Goal: Use online tool/utility: Use online tool/utility

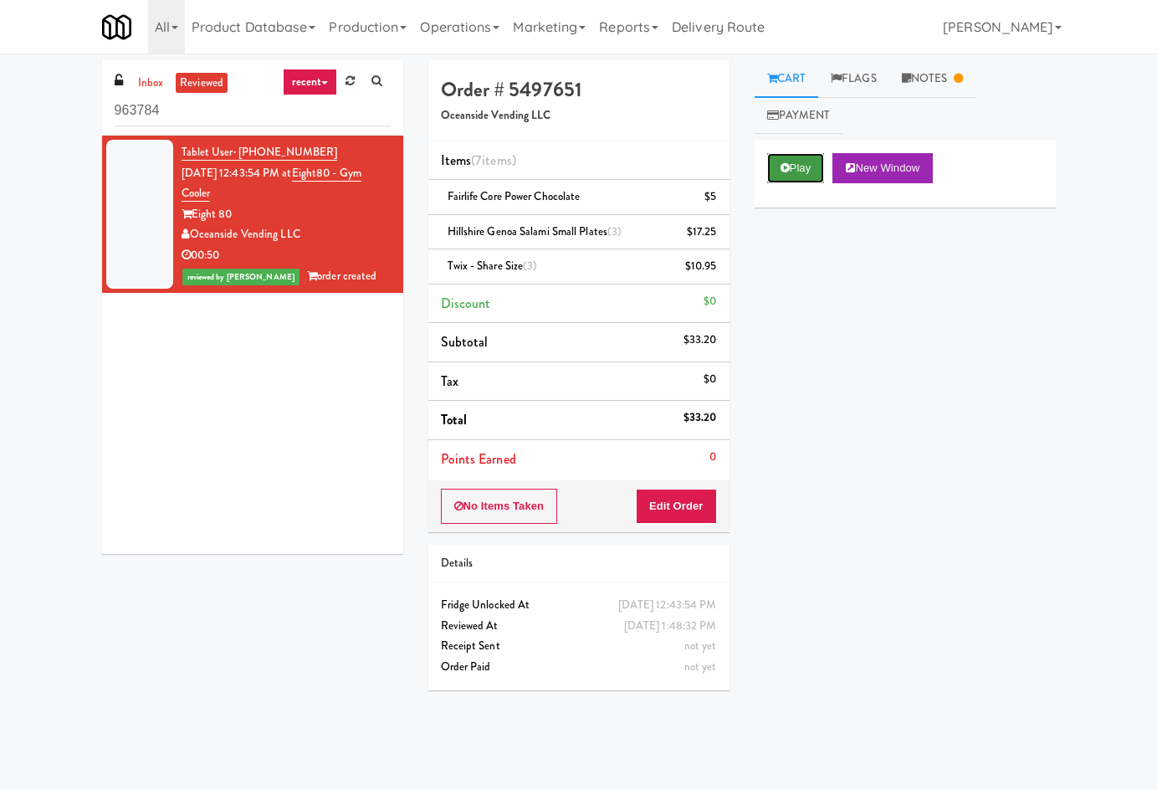
click at [810, 172] on button "Play" at bounding box center [796, 168] width 58 height 30
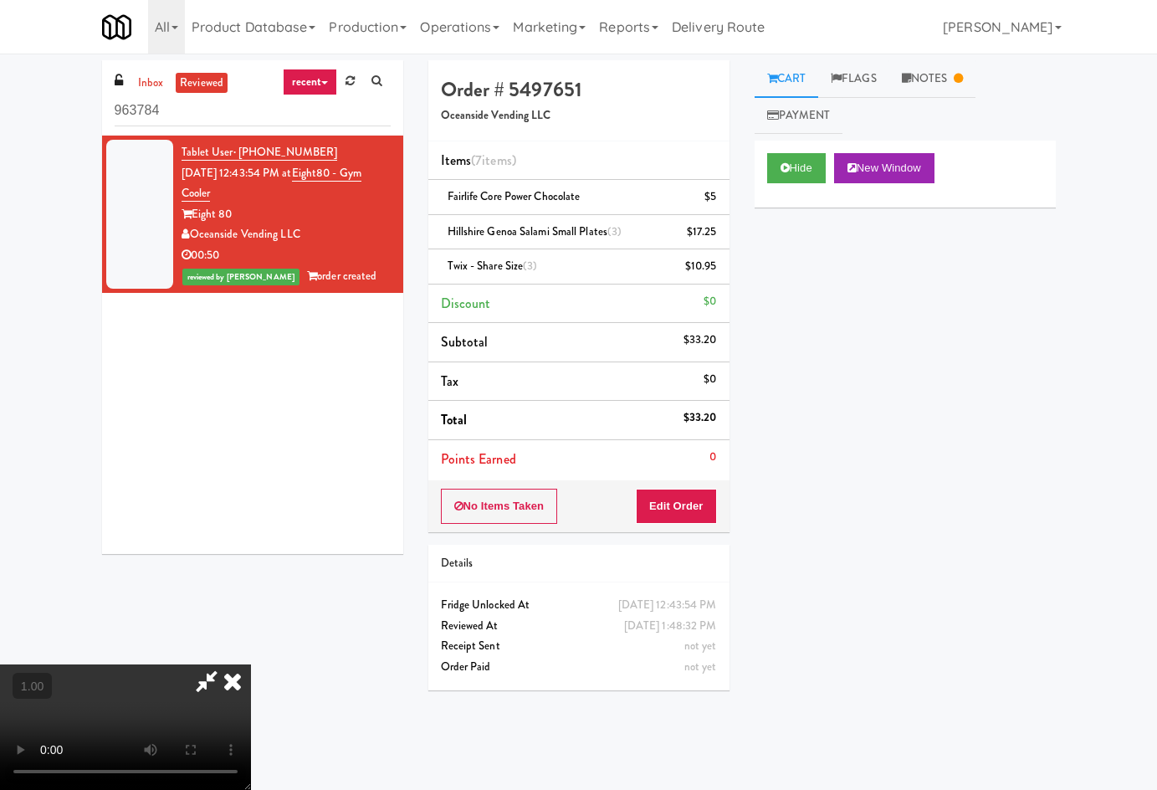
click at [251, 664] on video at bounding box center [125, 727] width 251 height 126
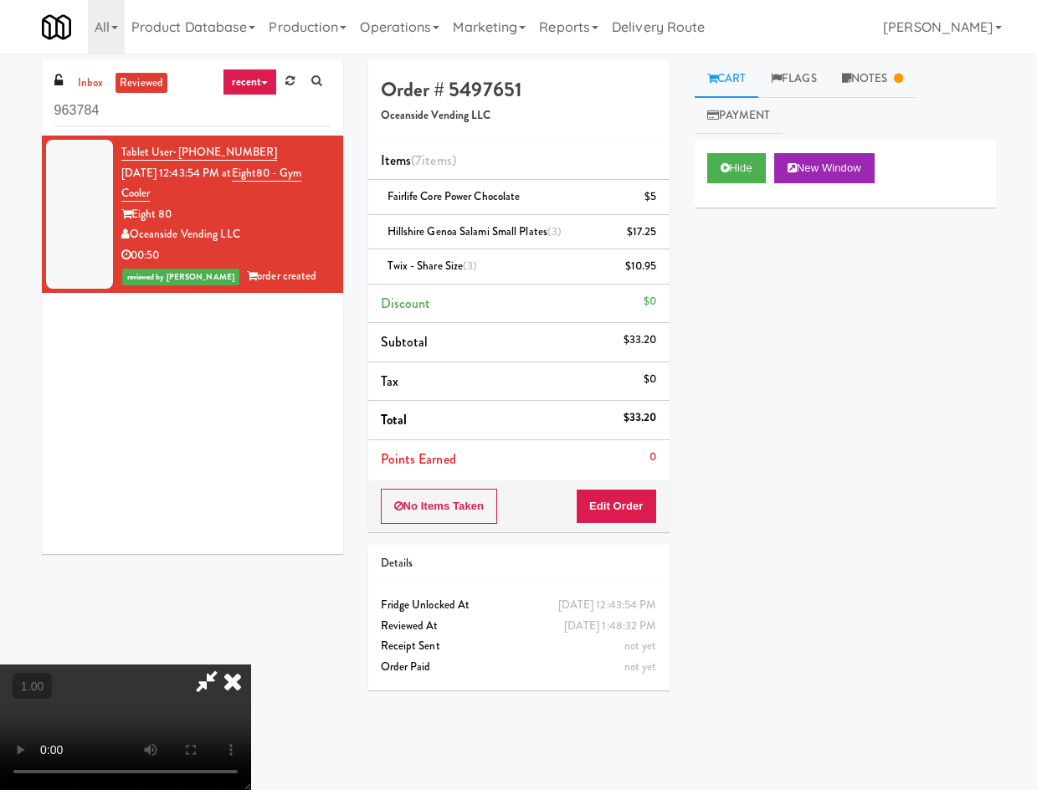
click at [251, 664] on video at bounding box center [125, 727] width 251 height 126
click at [251, 664] on icon at bounding box center [232, 680] width 37 height 33
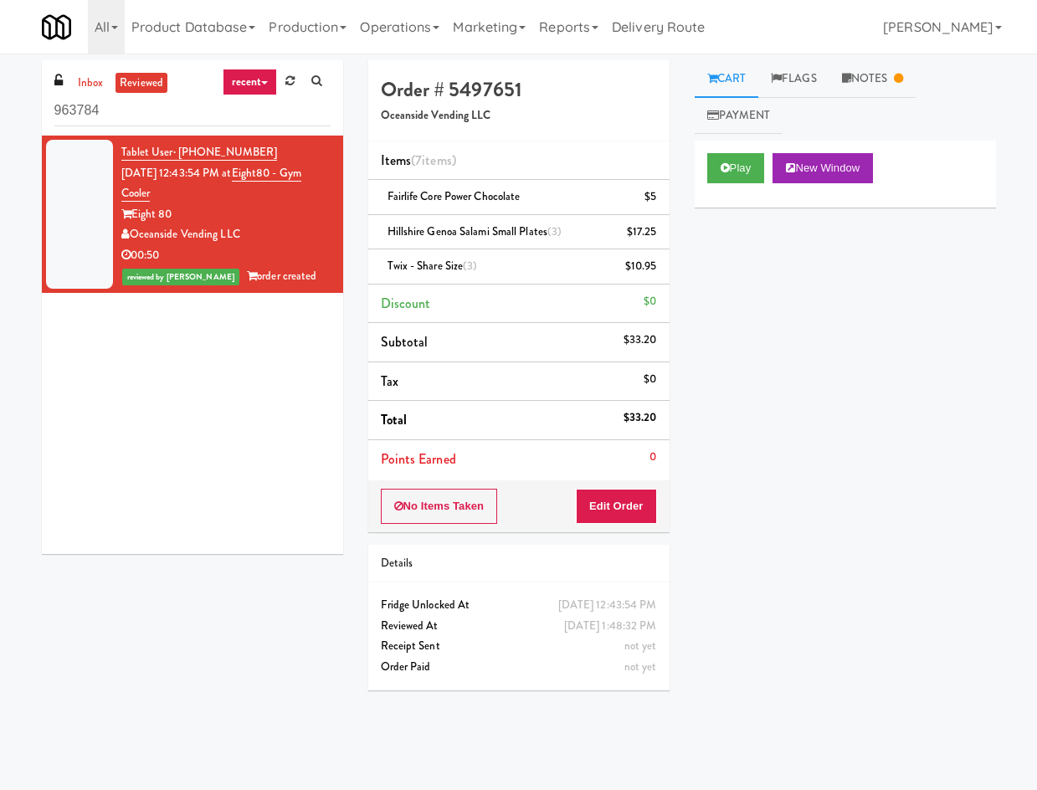
drag, startPoint x: 803, startPoint y: 719, endPoint x: 854, endPoint y: 401, distance: 322.2
click at [800, 713] on div "Play New Window Primary Flag Clear Flag if unable to determine what was taken o…" at bounding box center [845, 455] width 301 height 628
click at [717, 158] on button "Play" at bounding box center [736, 168] width 58 height 30
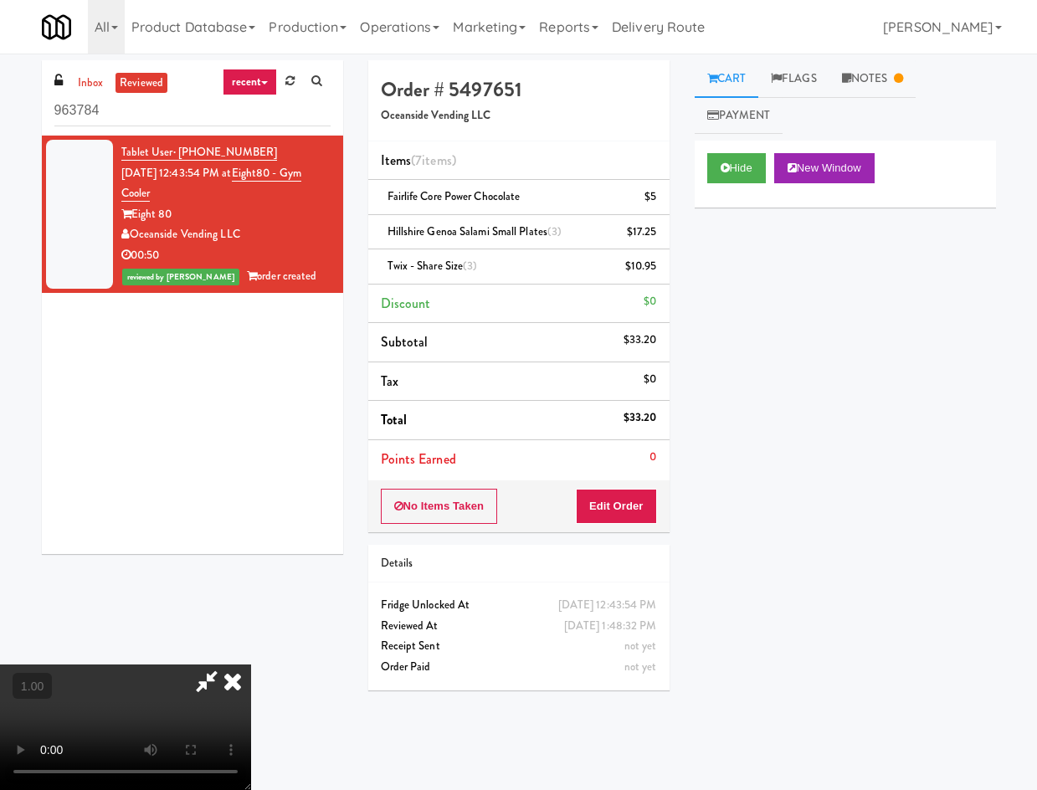
click at [251, 664] on video at bounding box center [125, 727] width 251 height 126
drag, startPoint x: 711, startPoint y: 728, endPoint x: 541, endPoint y: 710, distance: 171.7
click at [710, 728] on div "Hide New Window Primary Flag Clear Flag if unable to determine what was taken o…" at bounding box center [845, 455] width 301 height 628
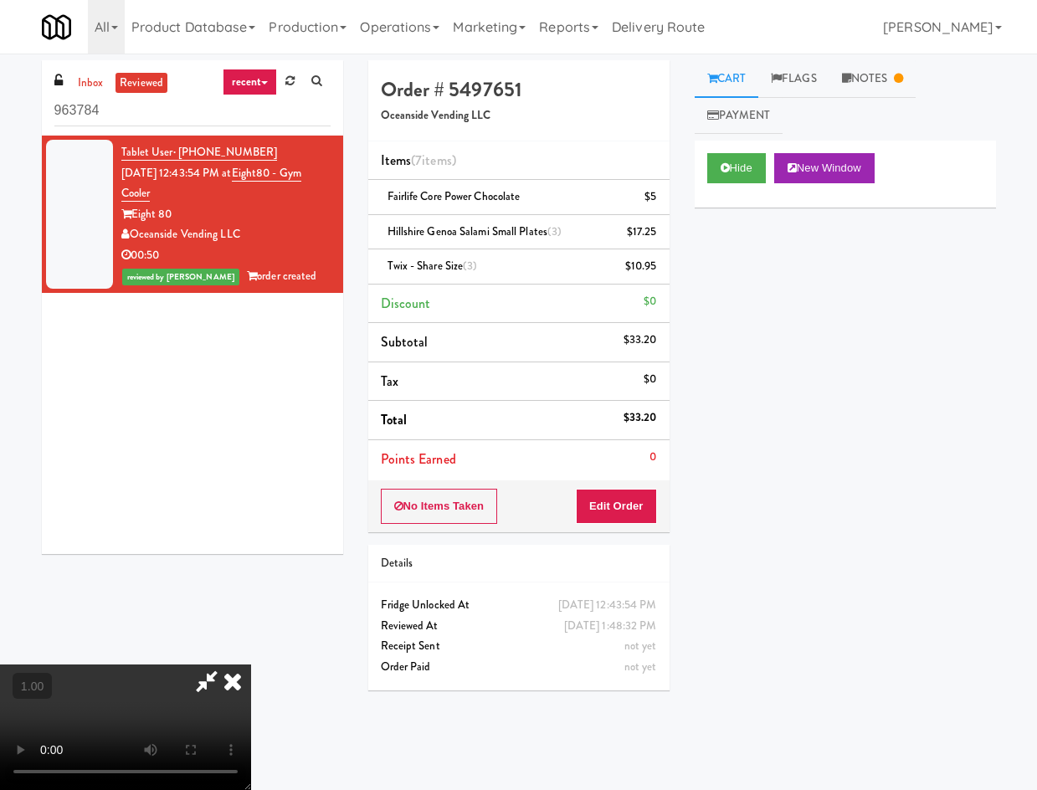
drag, startPoint x: 398, startPoint y: 545, endPoint x: 351, endPoint y: 633, distance: 100.3
click at [251, 664] on video at bounding box center [125, 727] width 251 height 126
click at [251, 664] on icon at bounding box center [232, 680] width 37 height 33
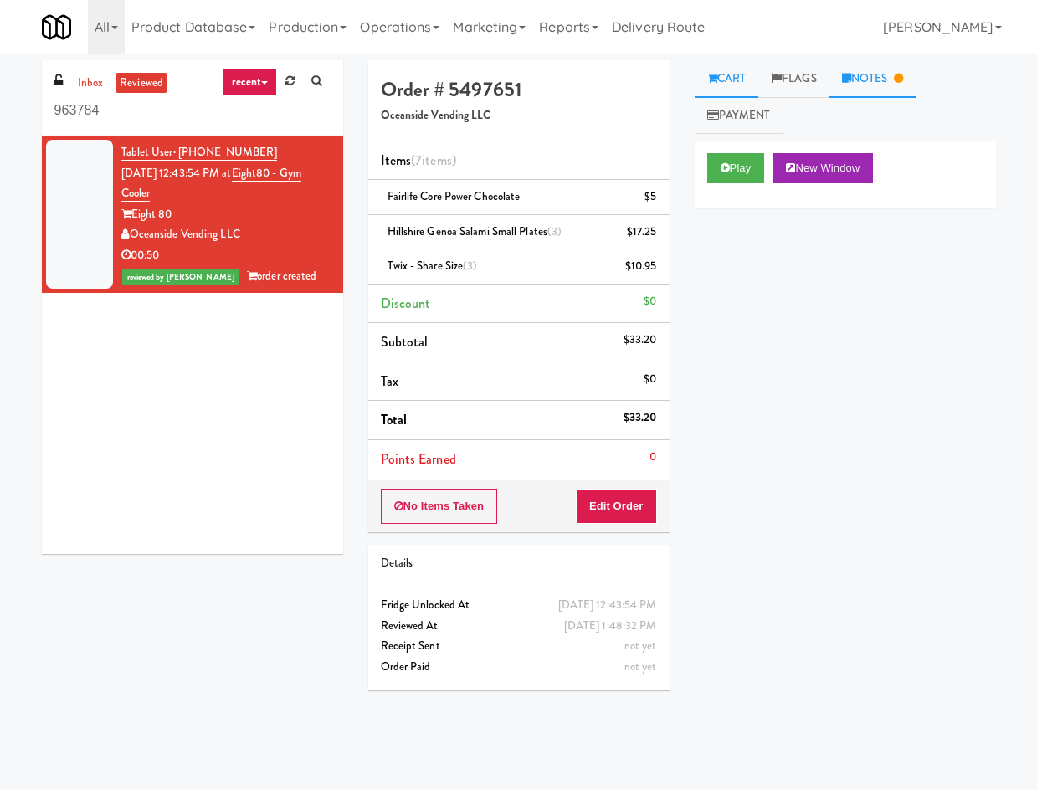
click at [844, 91] on link "Notes" at bounding box center [872, 79] width 87 height 38
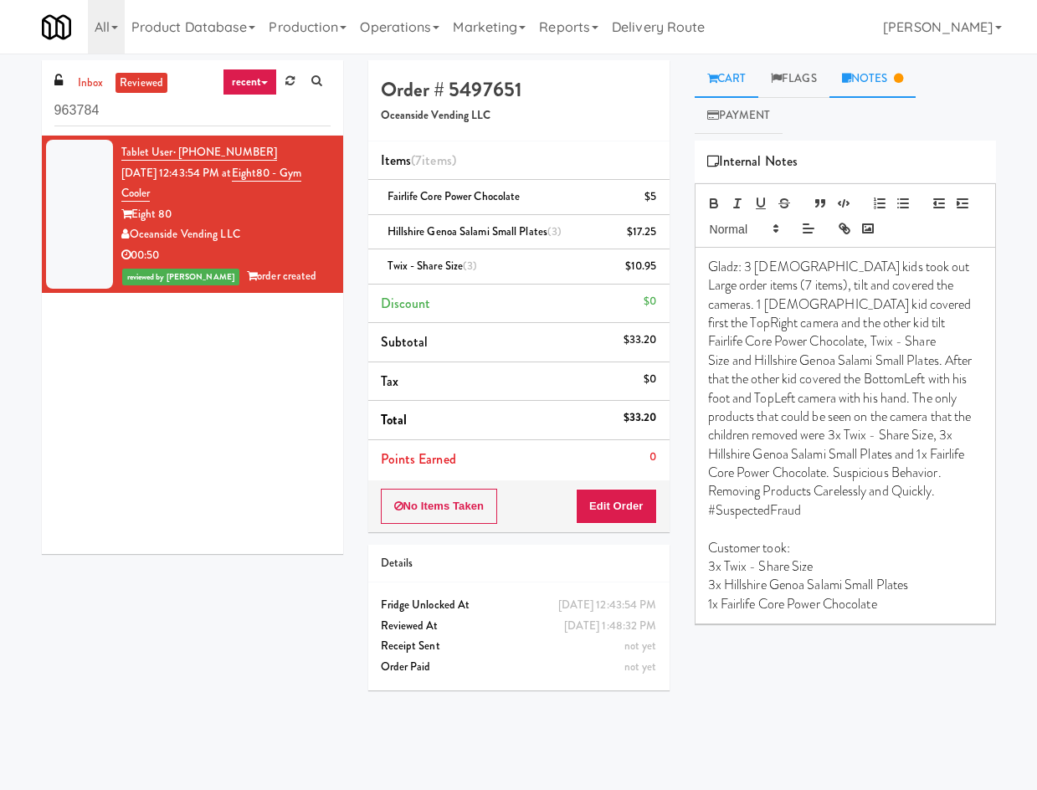
click at [727, 89] on link "Cart" at bounding box center [727, 79] width 64 height 38
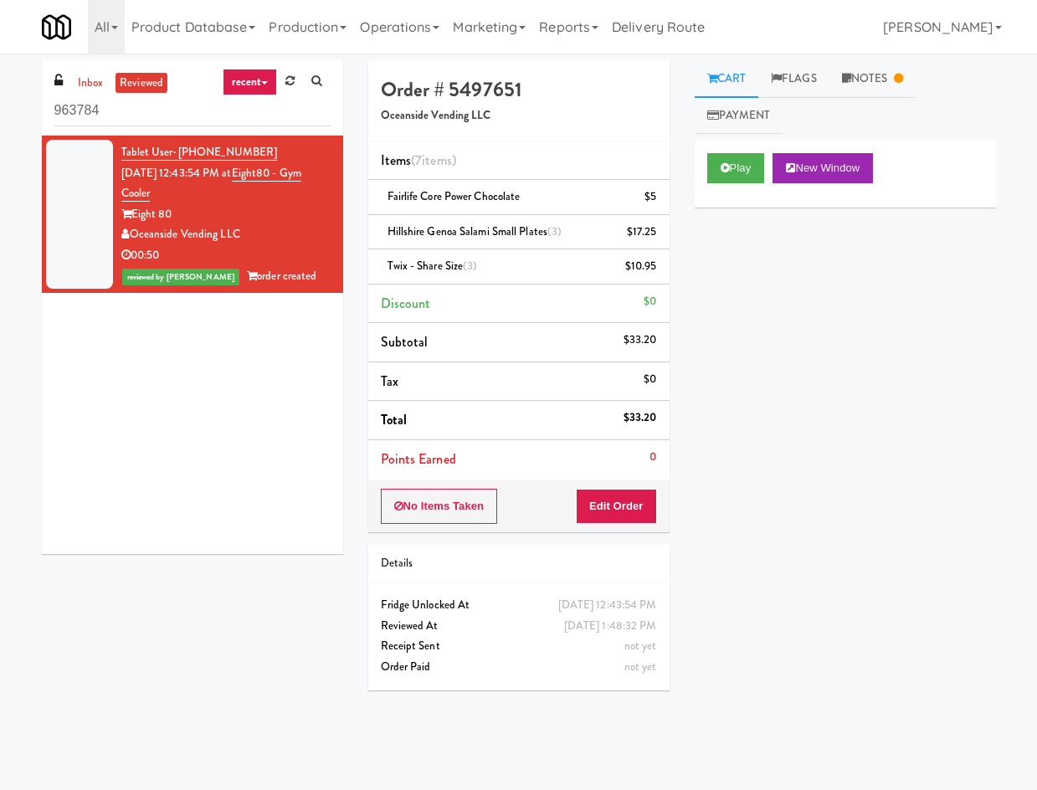
drag, startPoint x: 246, startPoint y: 177, endPoint x: 269, endPoint y: 199, distance: 32.0
click at [269, 199] on div "Tablet User · (949) 679-6680 [DATE] 12:43:54 PM at Eight80 - Gym Cooler Eight 8…" at bounding box center [225, 214] width 209 height 144
copy span "Eight80 - Gym Cooler"
click at [162, 115] on input "963784" at bounding box center [192, 110] width 276 height 31
click at [161, 115] on input "963784" at bounding box center [192, 110] width 276 height 31
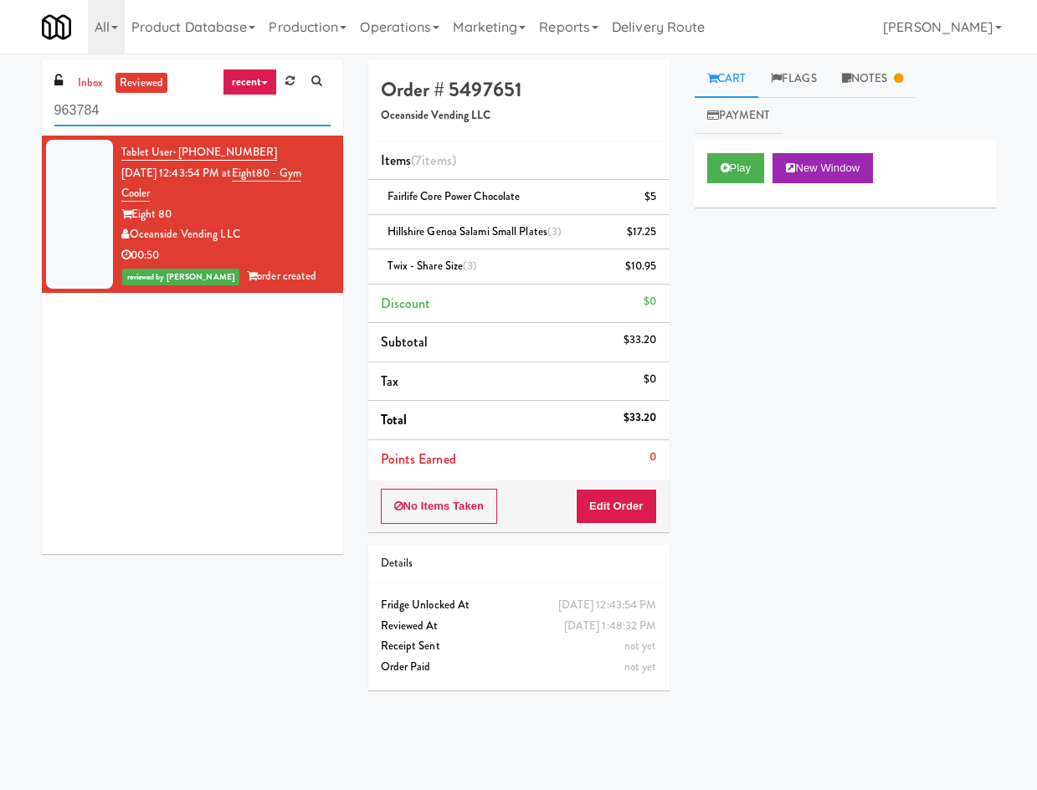
click at [161, 115] on input "963784" at bounding box center [192, 110] width 276 height 31
paste input "Eight80 - Gym Cooler"
type input "Eight80 - Gym Cooler"
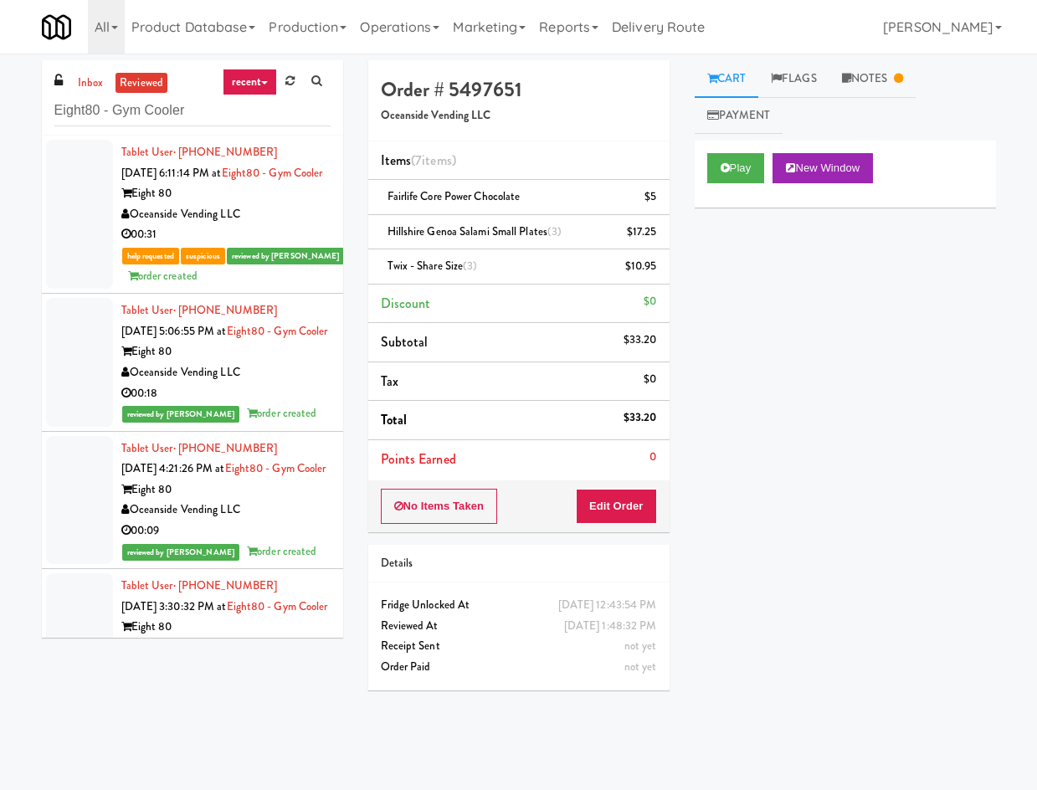
click at [224, 203] on div "Tablet User · (949) 244-8807 [DATE] 6:11:14 PM at Eight80 - Gym Cooler Eight 80…" at bounding box center [225, 214] width 209 height 144
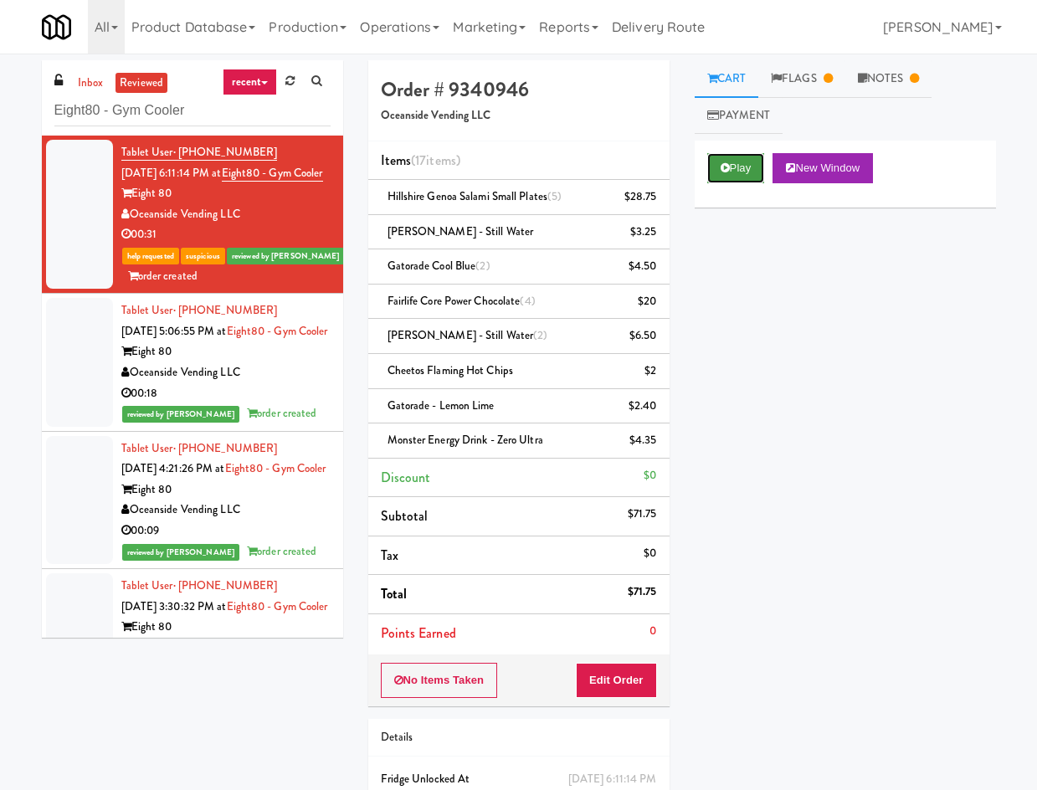
click at [745, 168] on button "Play" at bounding box center [736, 168] width 58 height 30
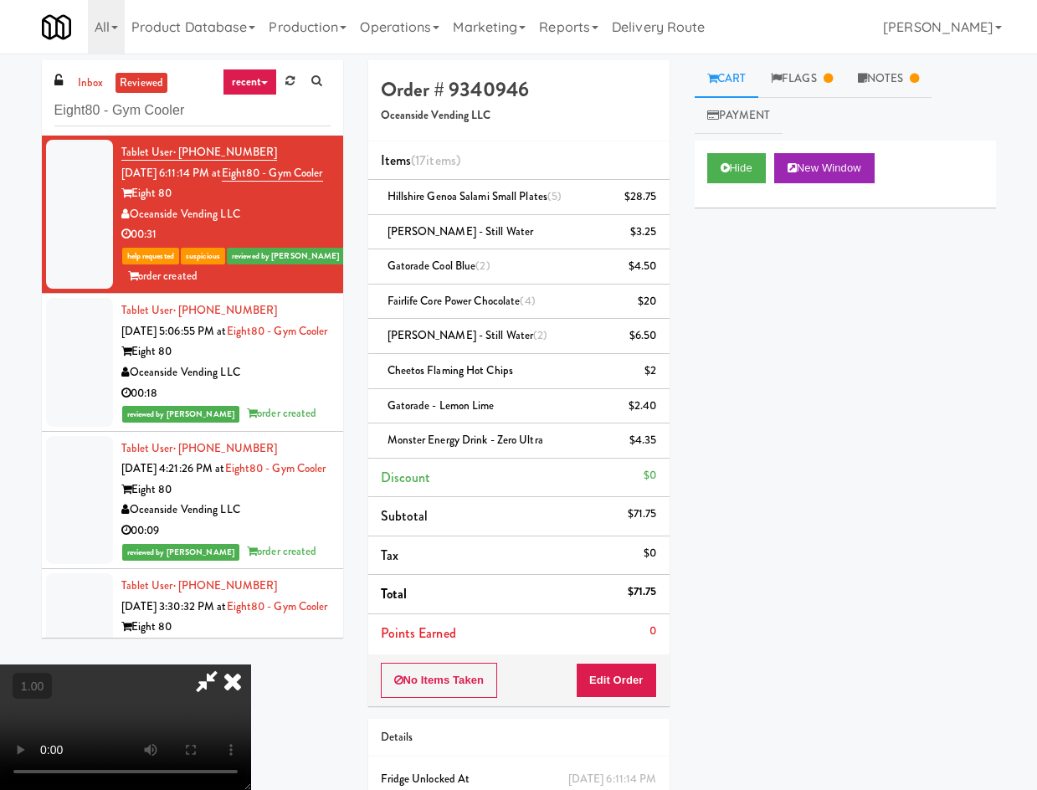
click at [251, 664] on icon at bounding box center [232, 680] width 37 height 33
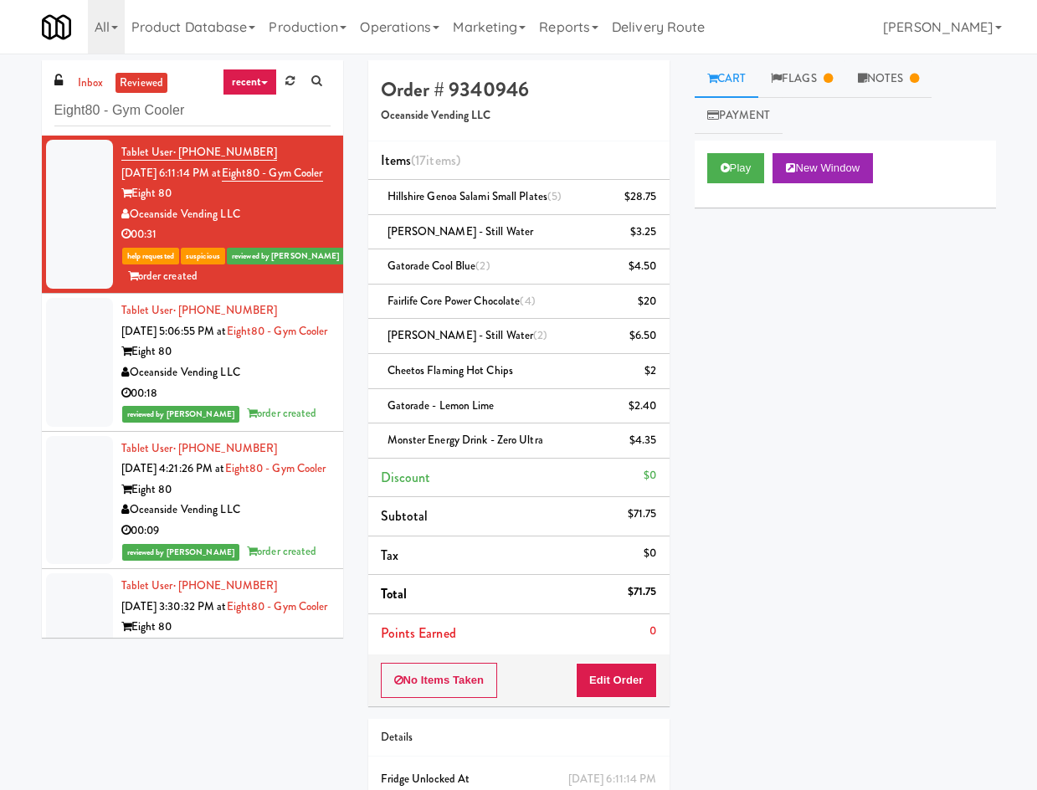
click at [285, 404] on div "00:18" at bounding box center [225, 393] width 209 height 21
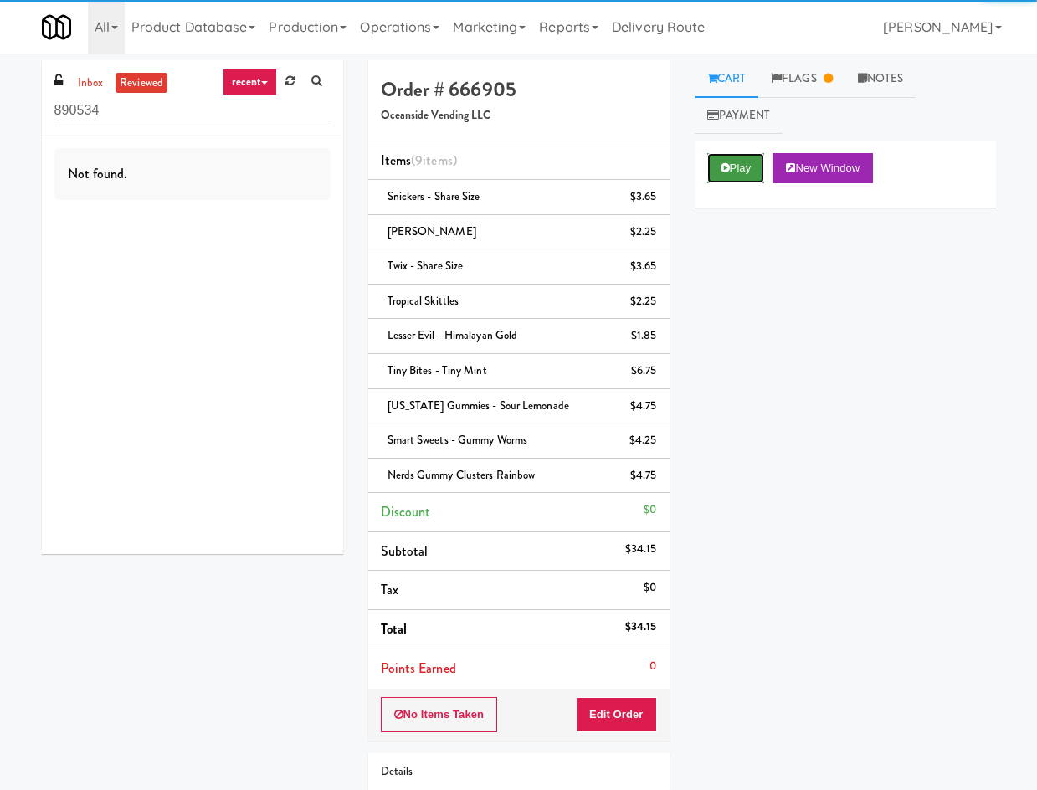
click at [733, 165] on button "Play" at bounding box center [736, 168] width 58 height 30
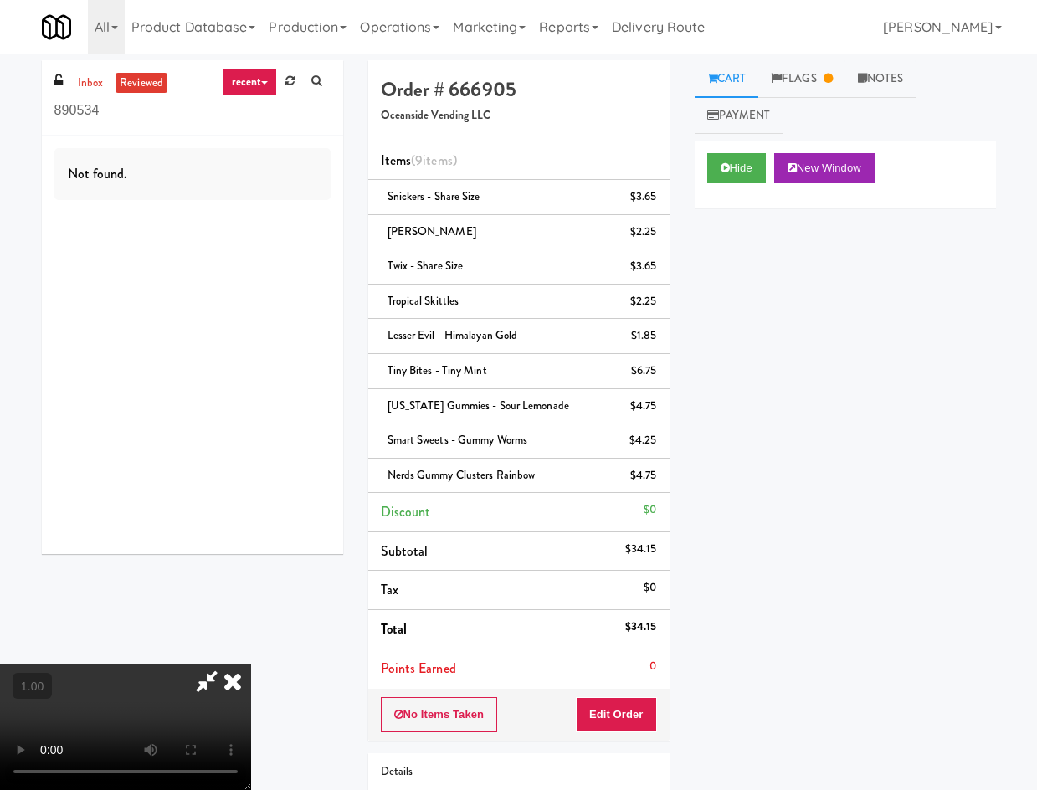
drag, startPoint x: 605, startPoint y: 156, endPoint x: 692, endPoint y: 330, distance: 194.6
click at [251, 664] on icon at bounding box center [232, 680] width 37 height 33
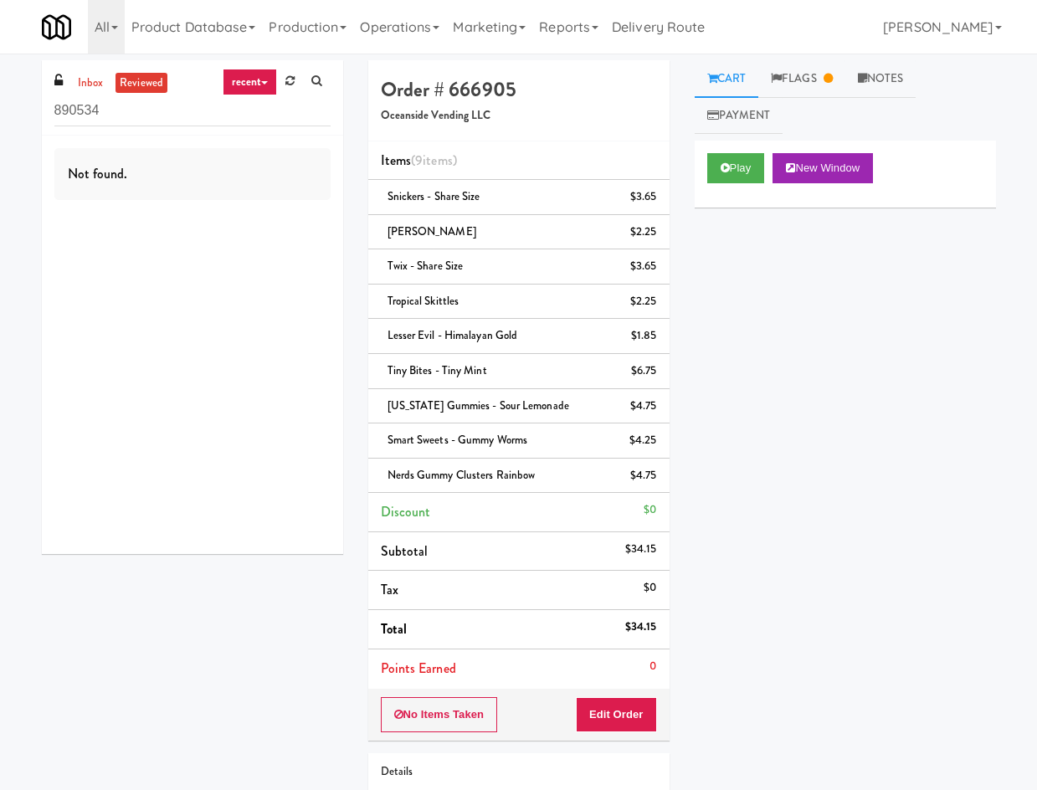
drag, startPoint x: 735, startPoint y: 380, endPoint x: 816, endPoint y: 486, distance: 133.7
click at [736, 387] on div "Play New Window Primary Flag Clear Flag if unable to determine what was taken o…" at bounding box center [845, 455] width 301 height 628
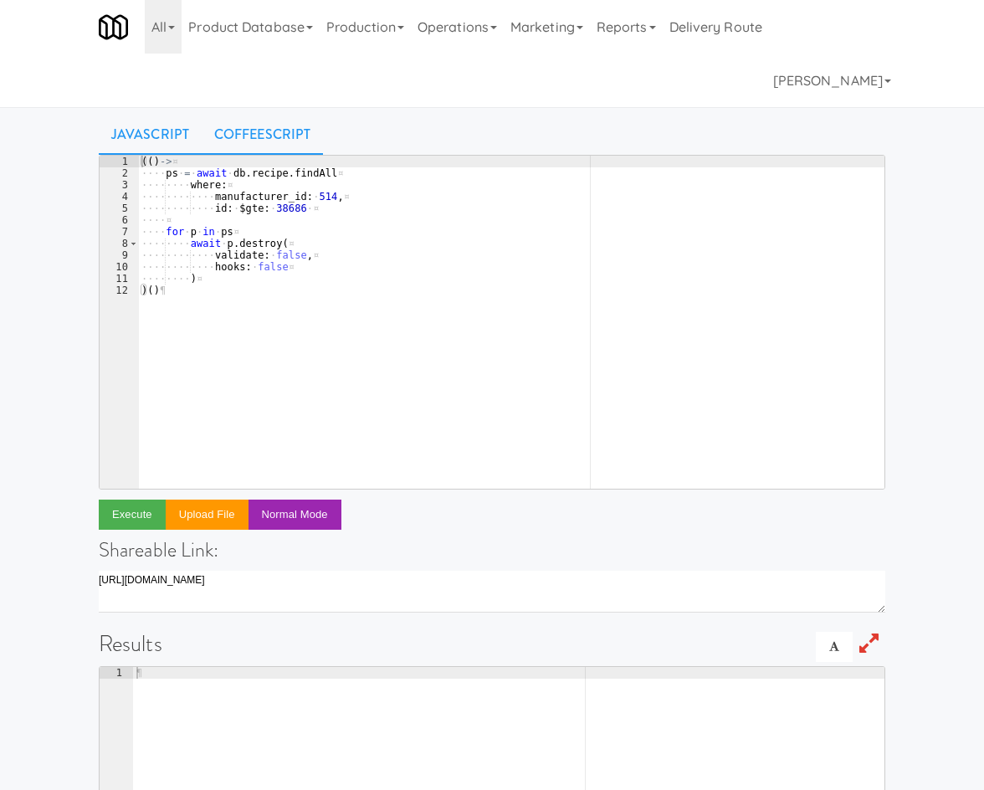
click at [276, 147] on link "CoffeeScript" at bounding box center [262, 135] width 121 height 42
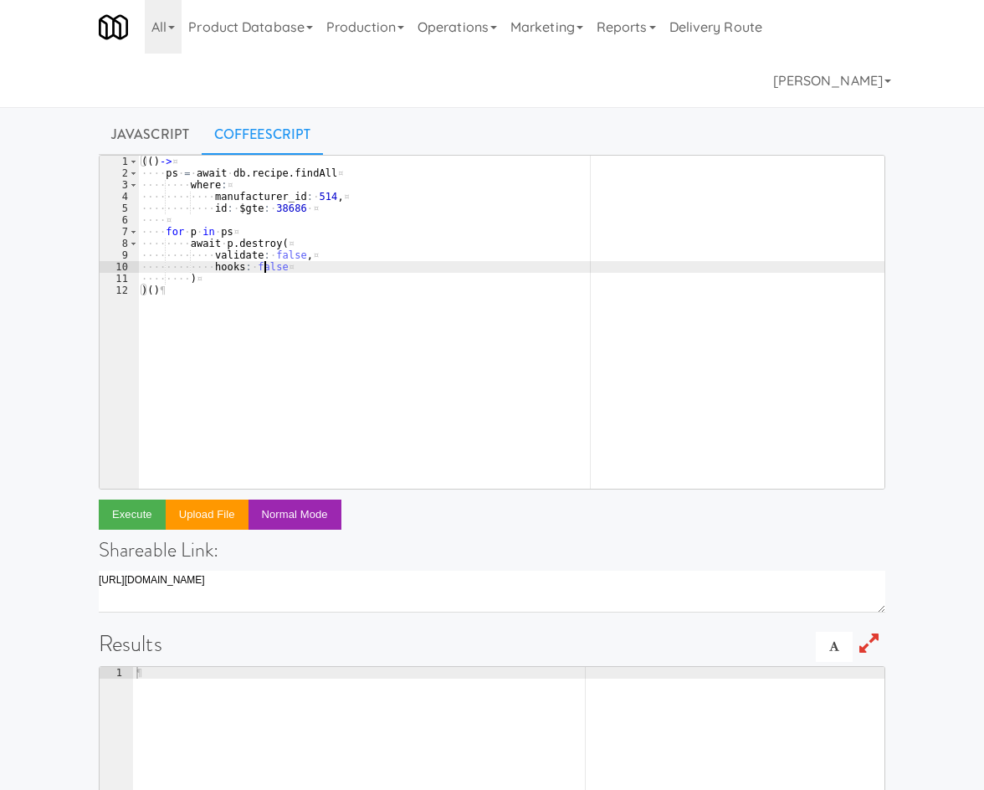
click at [264, 264] on div "( ( ) -> ¤ ···· ps · = · await · db . recipe . findAll ¤ ···· ···· where : ¤ ··…" at bounding box center [511, 334] width 746 height 356
type textarea ") )()"
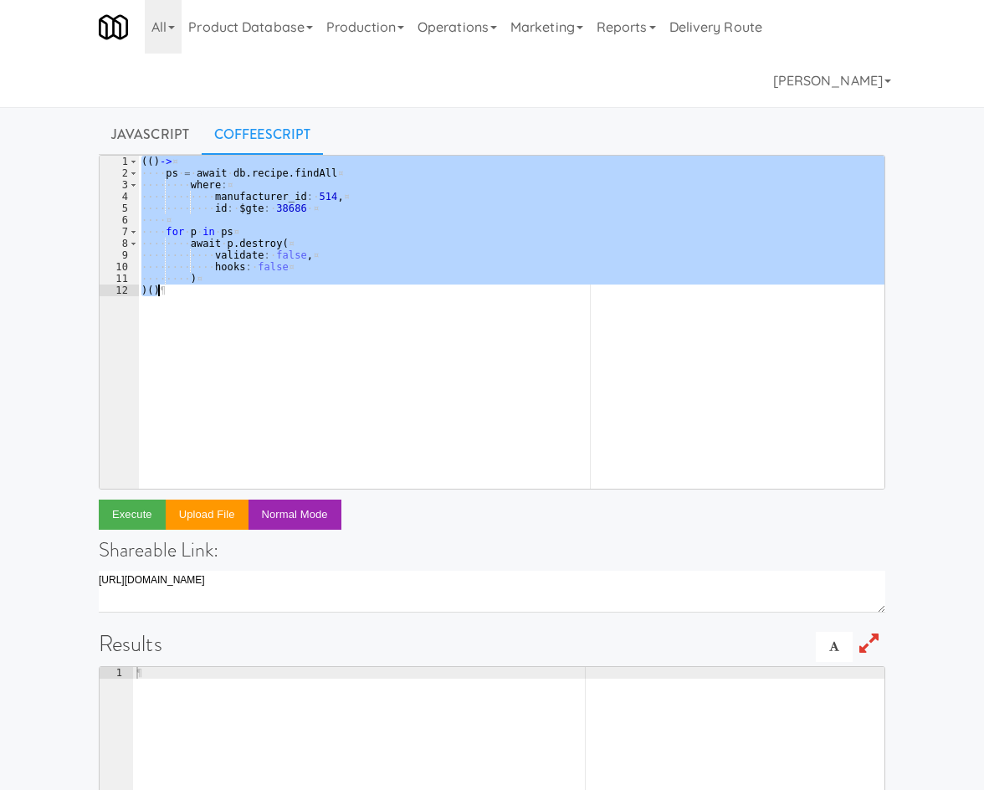
paste textarea
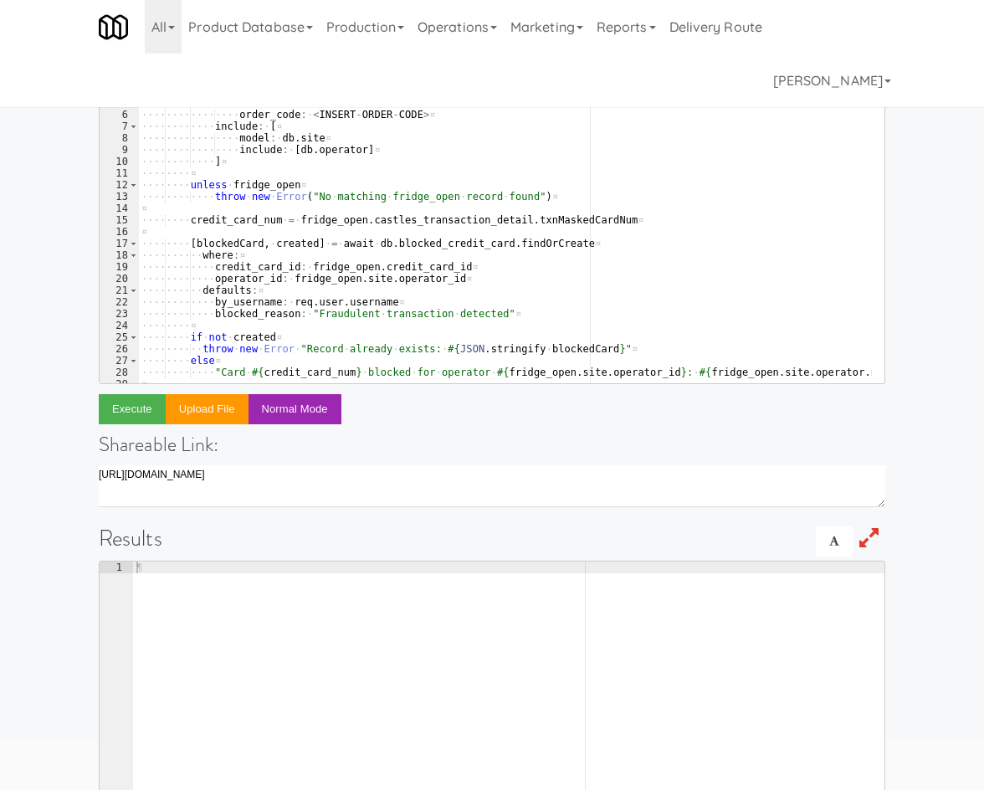
scroll to position [41, 0]
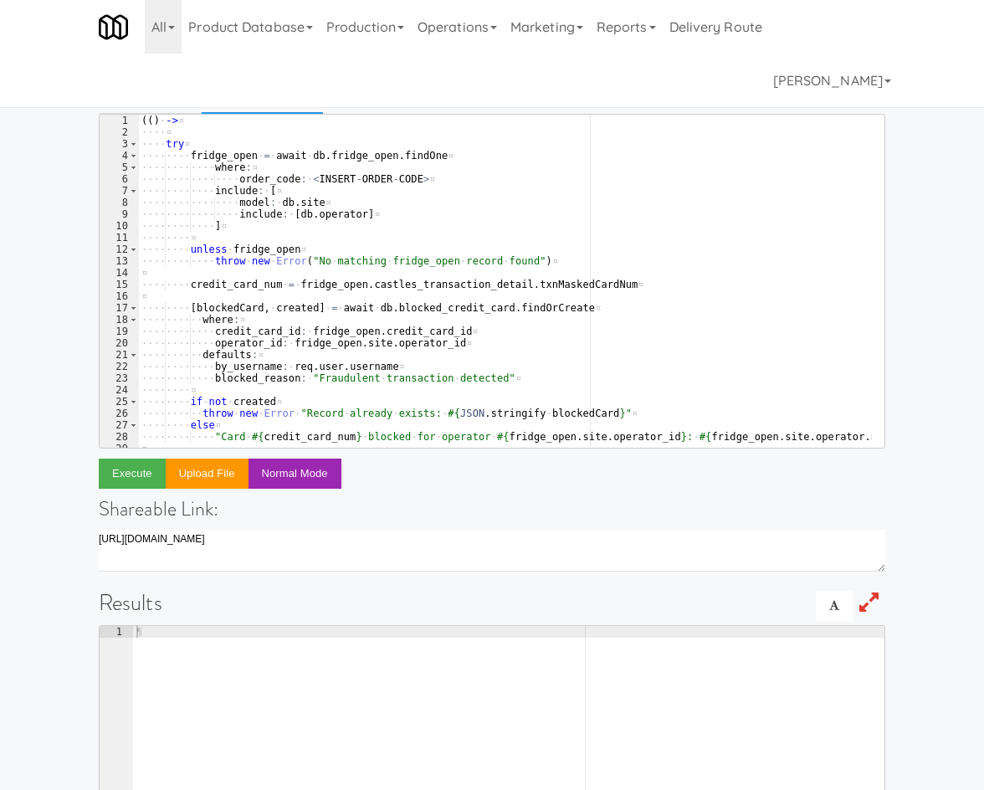
click at [402, 175] on div "( ( ) · -> ¤ ···· ¤ ···· try ¤ ···· ···· fridge_open · = · await · db . fridge_…" at bounding box center [505, 293] width 734 height 356
paste textarea "5497651"
click at [140, 459] on button "Execute" at bounding box center [132, 474] width 67 height 30
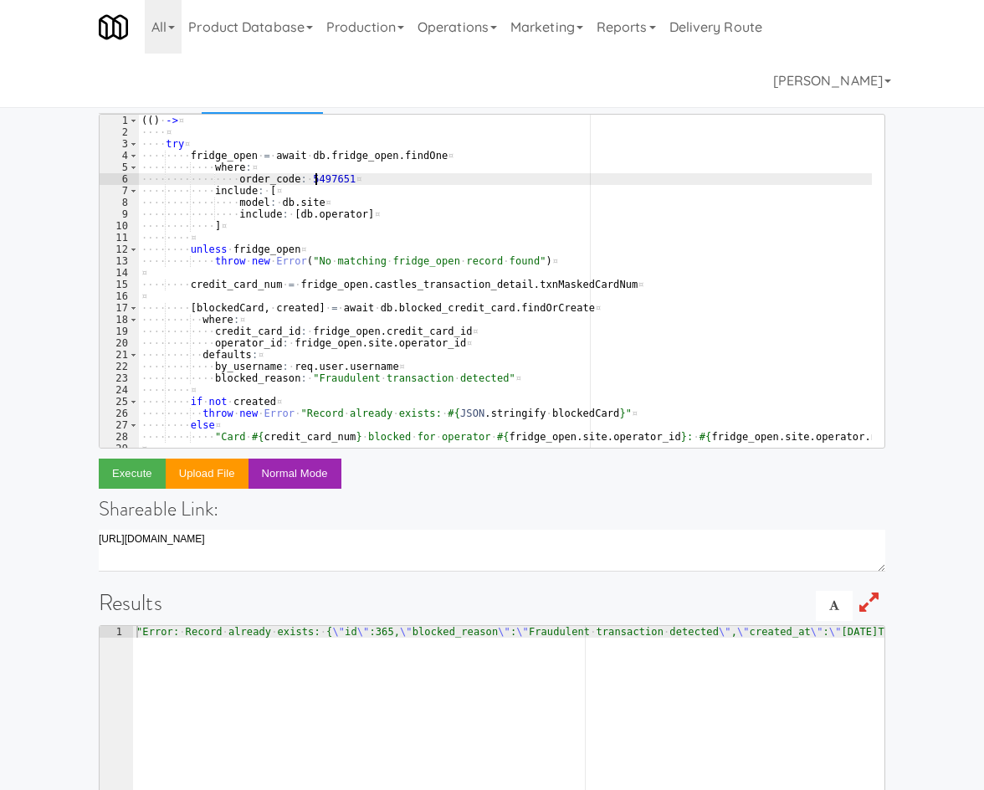
click at [315, 178] on div "( ( ) · -> ¤ ···· ¤ ···· try ¤ ···· ···· fridge_open · = · await · db . fridge_…" at bounding box center [505, 293] width 734 height 356
paste textarea "9340946"
type textarea "order_code: 9340946"
click at [125, 490] on div "order_code: 9340946 1 2 3 4 5 6 7 8 9 10 11 12 13 14 15 16 17 18 19 20 21 22 23…" at bounding box center [492, 537] width 787 height 846
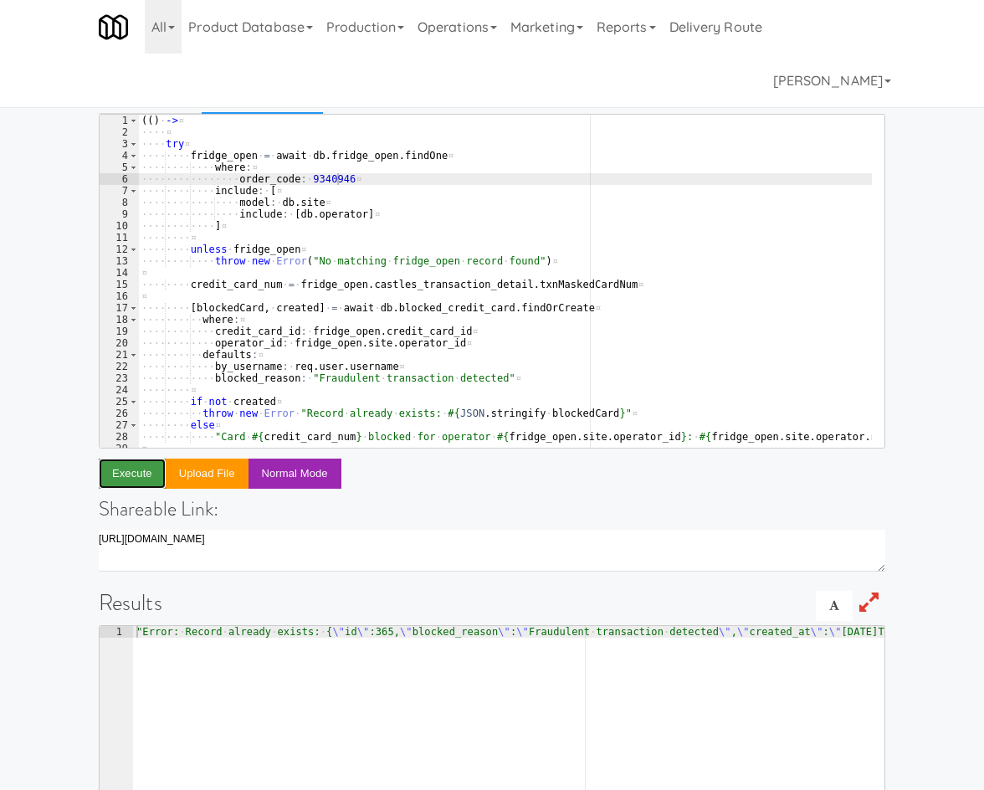
click at [126, 472] on button "Execute" at bounding box center [132, 474] width 67 height 30
